Goal: Transaction & Acquisition: Purchase product/service

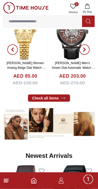
click at [45, 96] on link "Check all items" at bounding box center [49, 98] width 42 height 7
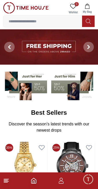
click at [24, 94] on img at bounding box center [25, 85] width 44 height 30
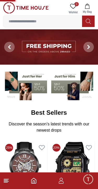
click at [26, 91] on img at bounding box center [25, 85] width 44 height 30
click at [11, 80] on img at bounding box center [25, 85] width 44 height 30
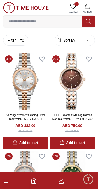
click at [64, 40] on span "Sort By:" at bounding box center [69, 40] width 14 height 5
click at [66, 43] on span "Sort By:" at bounding box center [69, 40] width 14 height 5
click at [73, 40] on span "Sort By:" at bounding box center [69, 40] width 14 height 5
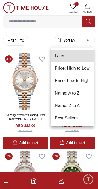
click at [59, 81] on li "Price: Low to High" at bounding box center [71, 81] width 43 height 12
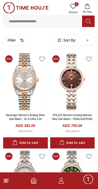
type input "*"
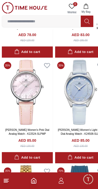
scroll to position [734, 1]
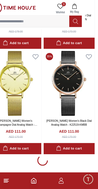
scroll to position [3100, 13]
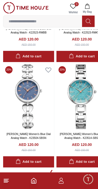
scroll to position [5173, 0]
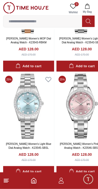
scroll to position [7278, 0]
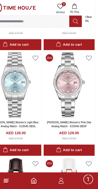
scroll to position [7299, 13]
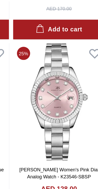
click at [43, 63] on img at bounding box center [68, 85] width 51 height 65
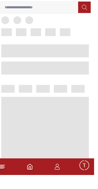
scroll to position [214, 0]
